Goal: Transaction & Acquisition: Obtain resource

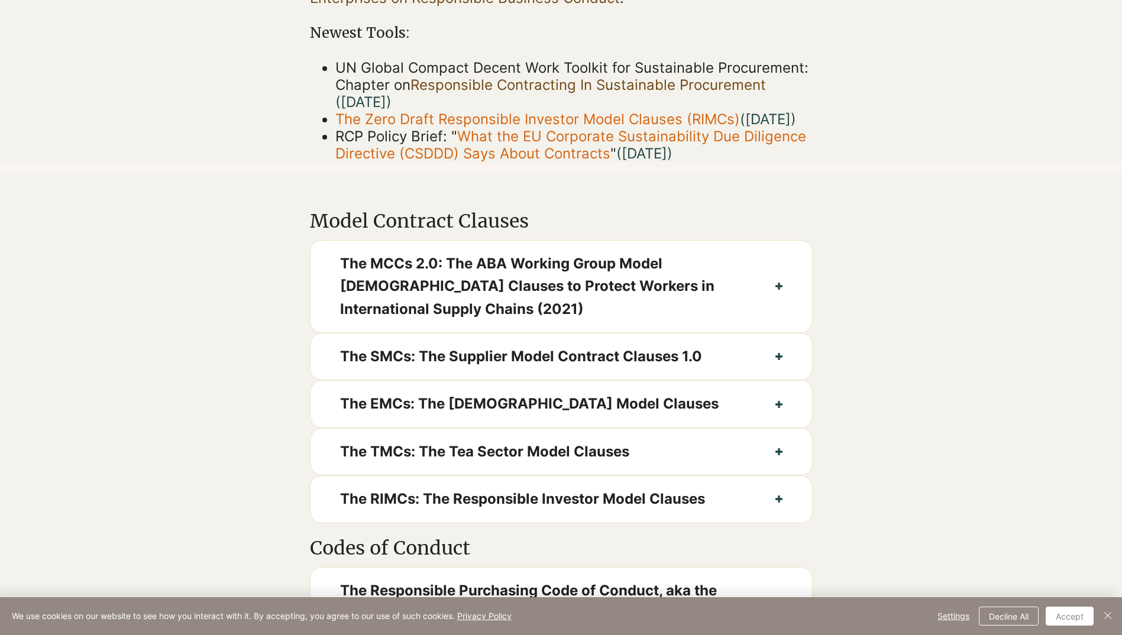
scroll to position [414, 0]
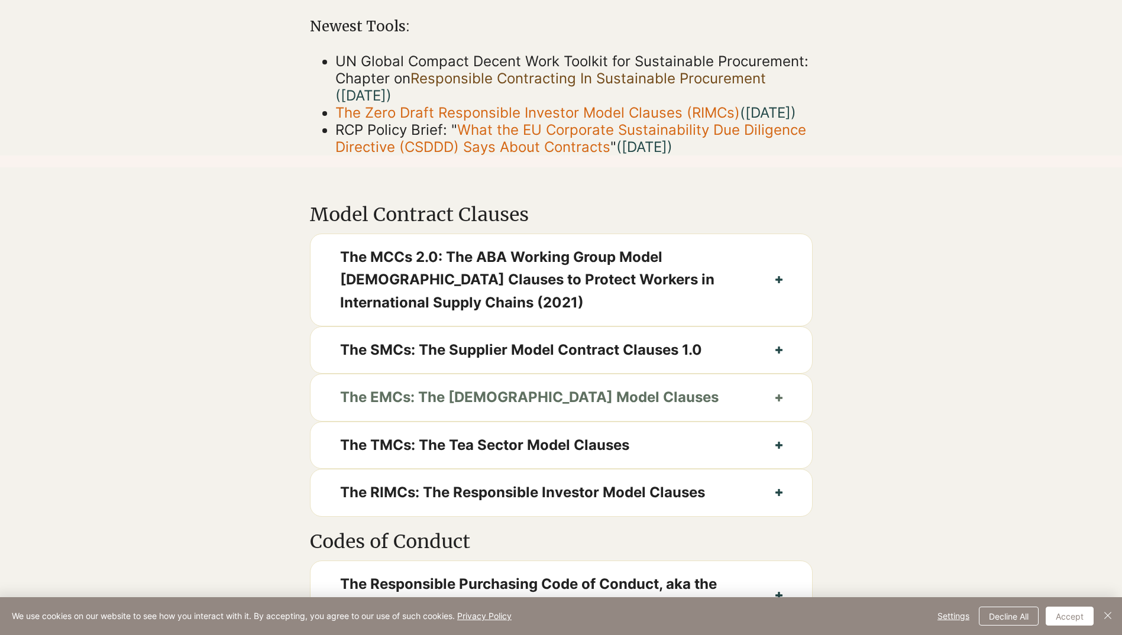
click at [477, 409] on span "The EMCs: The [DEMOGRAPHIC_DATA] Model Clauses" at bounding box center [543, 397] width 406 height 22
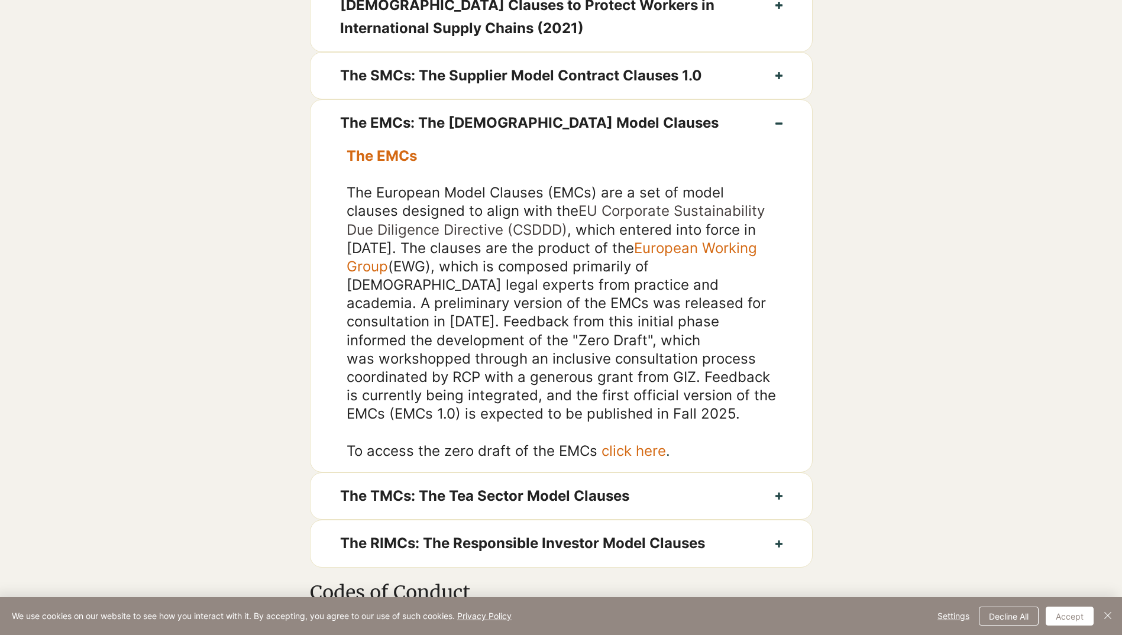
scroll to position [709, 0]
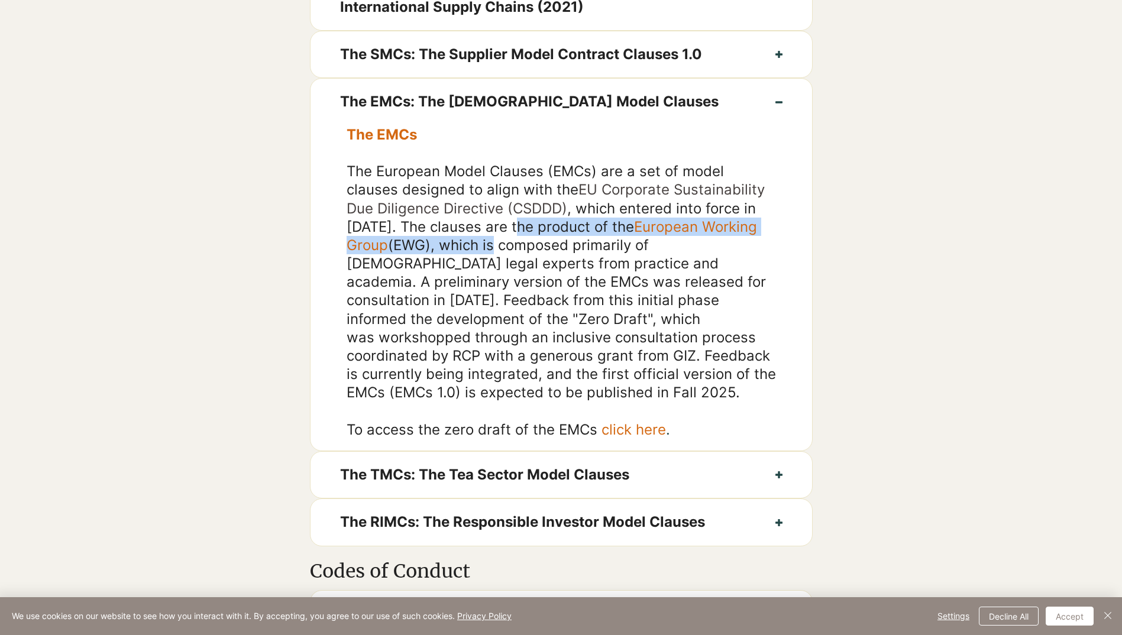
drag, startPoint x: 466, startPoint y: 247, endPoint x: 492, endPoint y: 259, distance: 28.3
click at [492, 259] on span "The European Model Clauses (EMCs) are a set of model clauses designed to align …" at bounding box center [560, 282] width 429 height 238
drag, startPoint x: 492, startPoint y: 259, endPoint x: 454, endPoint y: 263, distance: 38.1
click at [454, 263] on span "The European Model Clauses (EMCs) are a set of model clauses designed to align …" at bounding box center [560, 282] width 429 height 238
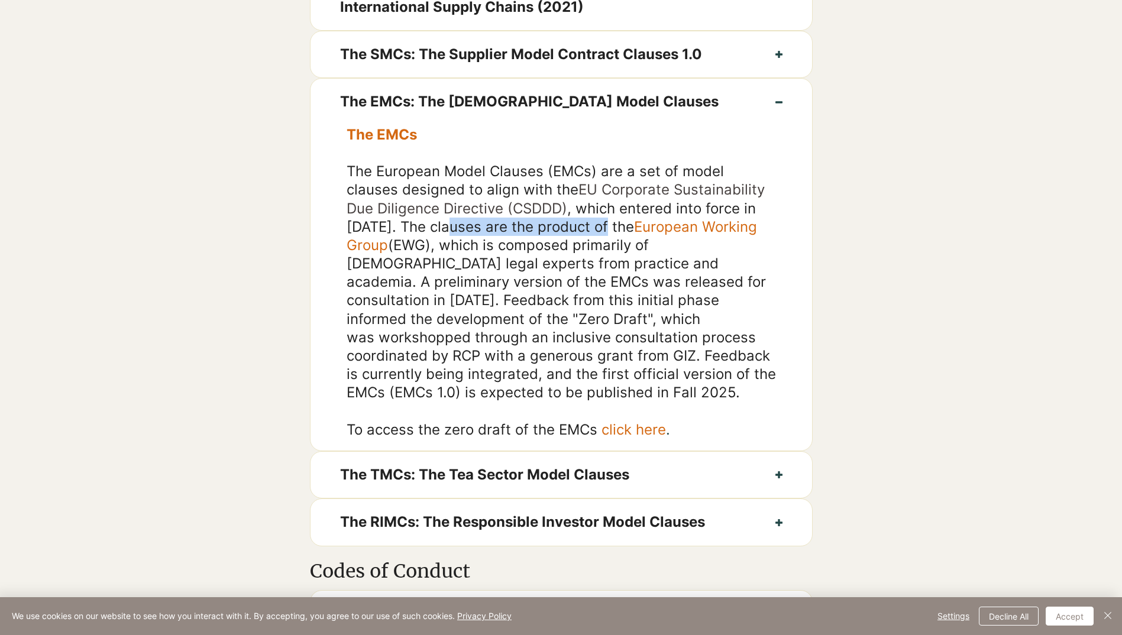
drag, startPoint x: 396, startPoint y: 241, endPoint x: 553, endPoint y: 244, distance: 157.3
click at [553, 244] on span "The European Model Clauses (EMCs) are a set of model clauses designed to align …" at bounding box center [560, 282] width 429 height 238
drag, startPoint x: 553, startPoint y: 244, endPoint x: 548, endPoint y: 257, distance: 13.8
click at [548, 257] on span "The European Model Clauses (EMCs) are a set of model clauses designed to align …" at bounding box center [560, 282] width 429 height 238
click at [617, 438] on link "click here" at bounding box center [633, 429] width 64 height 17
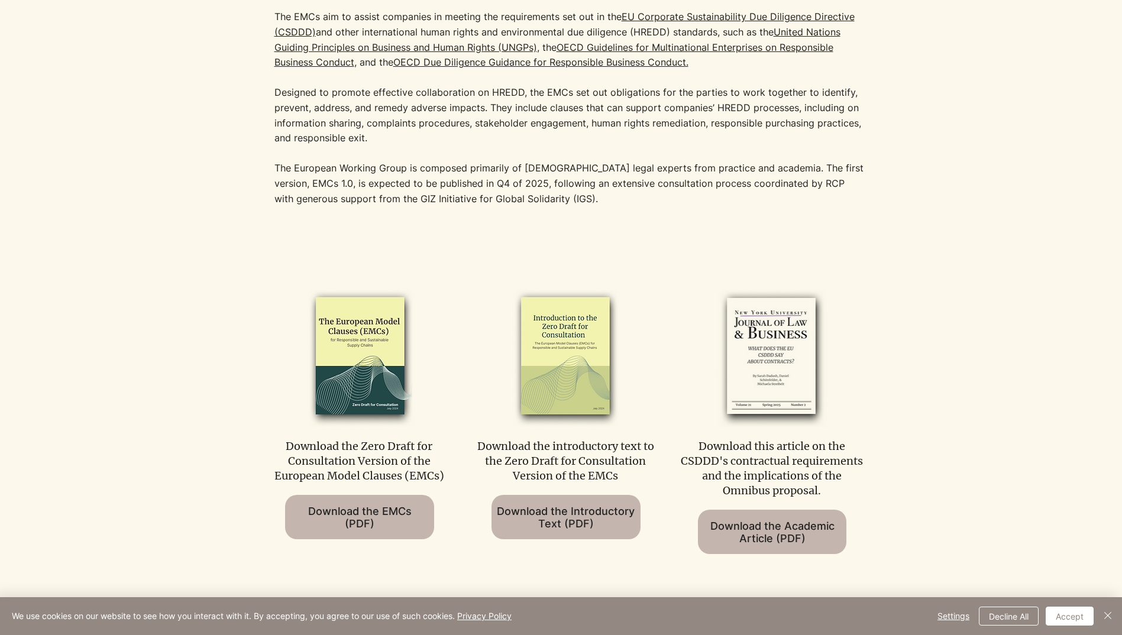
scroll to position [473, 0]
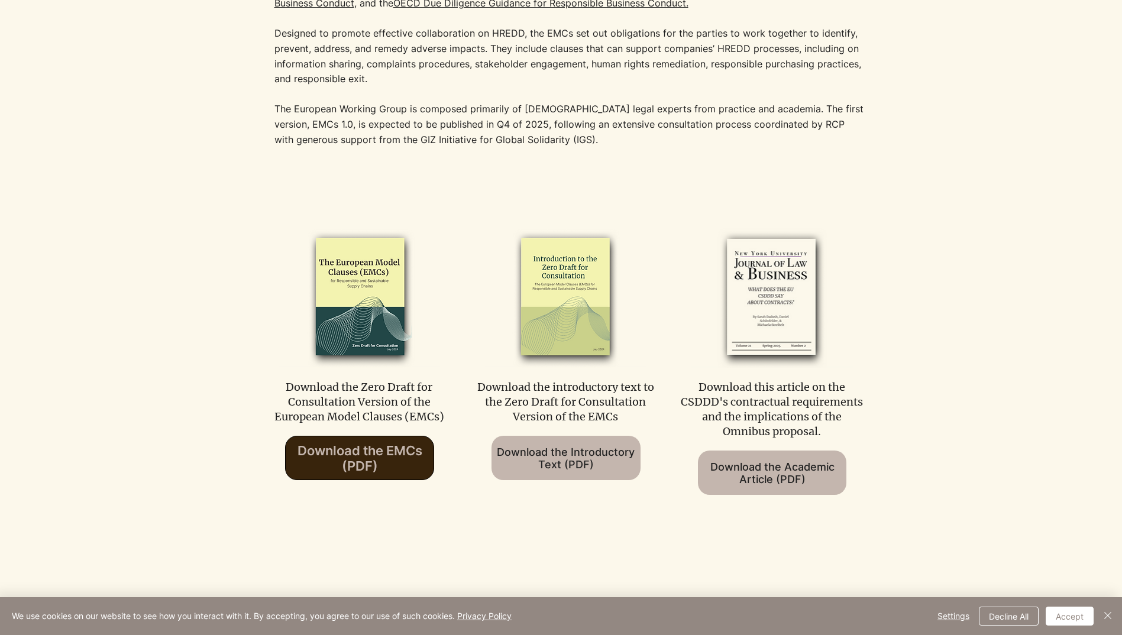
click at [349, 462] on span "Download the EMCs (PDF)" at bounding box center [359, 458] width 125 height 31
